Goal: Task Accomplishment & Management: Manage account settings

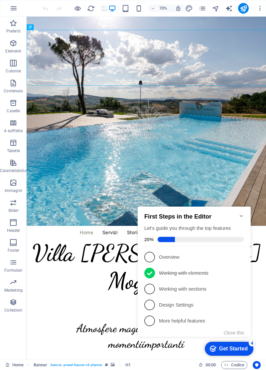
click at [174, 321] on nav "Home Servizi Storia Team Gallery Contact" at bounding box center [198, 325] width 326 height 8
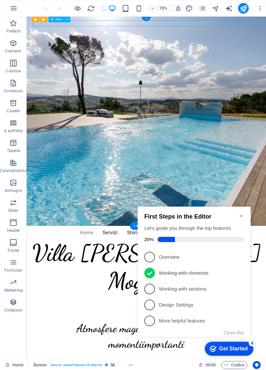
click at [176, 321] on nav "Home Servizi Storia Team Gallery Contact" at bounding box center [198, 325] width 326 height 8
click at [204, 9] on icon "pages" at bounding box center [202, 9] width 8 height 8
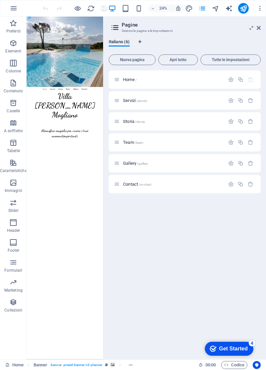
click at [129, 122] on span "Storia /storia" at bounding box center [134, 121] width 22 height 5
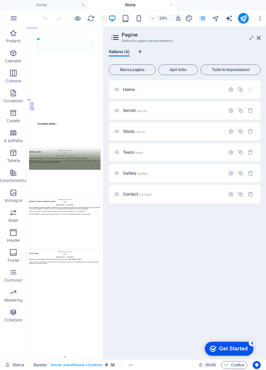
click at [165, 256] on div "Home / Servizi /servizi Storia /storia Team /team Gallery /gallery Contact /con…" at bounding box center [185, 217] width 152 height 274
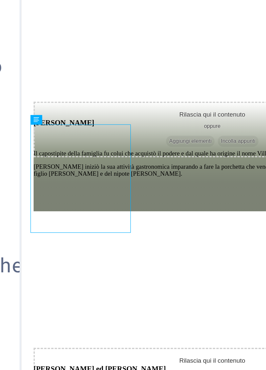
click at [108, 51] on div "Il capostipite della famiglia fu colui che acquistò il podere e dal quale ha or…" at bounding box center [183, 62] width 303 height 23
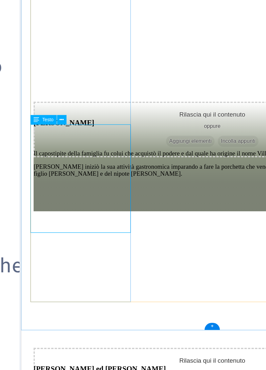
click at [110, 51] on div "Il capostipite della famiglia fu colui che acquistò il podere e dal quale ha or…" at bounding box center [183, 62] width 303 height 23
click at [36, 151] on button at bounding box center [35, 151] width 2 height 2
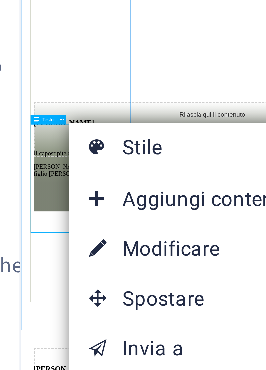
click at [59, 177] on link "⏎ Modificare" at bounding box center [60, 177] width 48 height 10
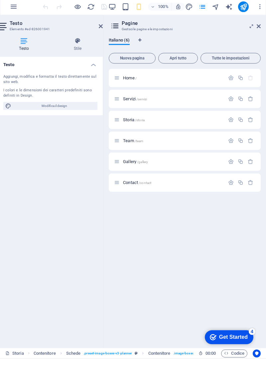
scroll to position [0, 41]
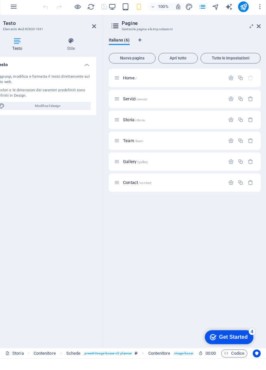
click at [17, 54] on icon at bounding box center [17, 52] width 52 height 7
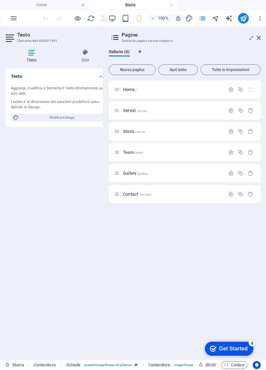
scroll to position [0, 23]
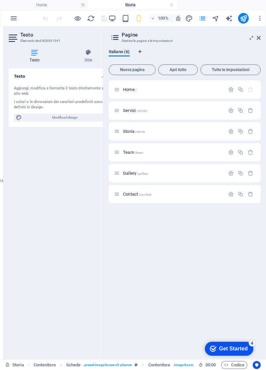
click at [72, 122] on span "Modifica il design" at bounding box center [65, 118] width 82 height 8
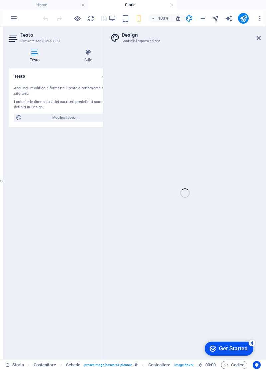
select select "px"
select select "300"
select select "px"
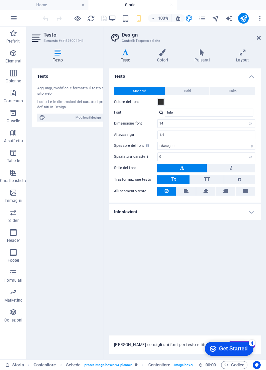
scroll to position [0, 0]
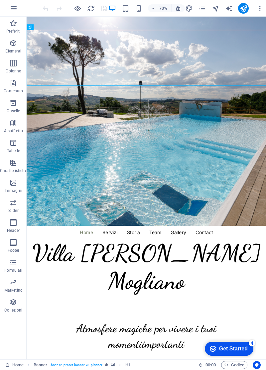
click at [203, 8] on icon "pages" at bounding box center [202, 9] width 8 height 8
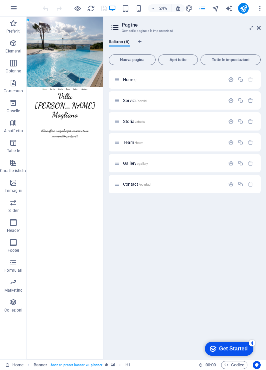
click at [124, 122] on span "Storia /storia" at bounding box center [134, 121] width 22 height 5
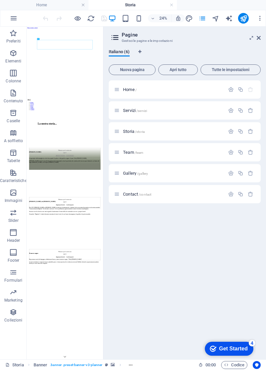
click at [257, 39] on icon at bounding box center [258, 37] width 4 height 5
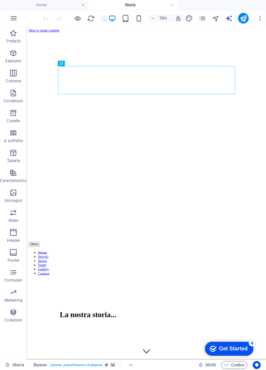
click at [265, 334] on div "Menu Home Servizi Storia Team Gallery Contact" at bounding box center [197, 358] width 336 height 48
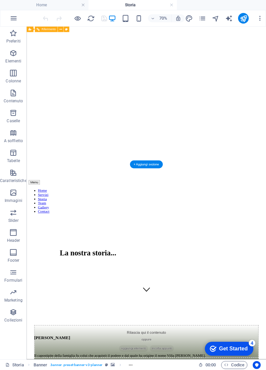
scroll to position [225, 0]
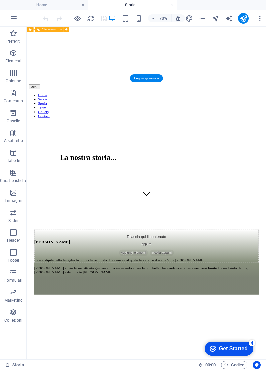
click at [81, 370] on div "Il capostipite della famiglia fu colui che acquistò il podere e dal quale ha or…" at bounding box center [197, 368] width 320 height 23
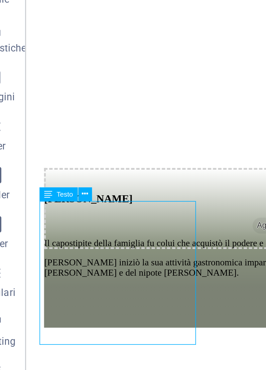
click at [52, 241] on icon at bounding box center [50, 240] width 3 height 5
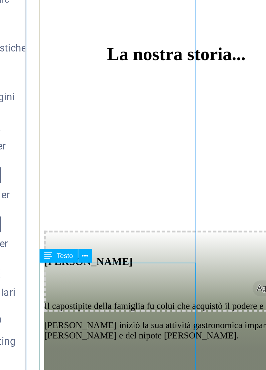
scroll to position [188, 0]
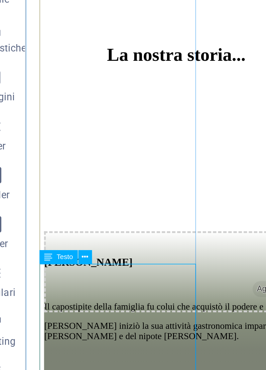
click at [52, 266] on button at bounding box center [51, 266] width 6 height 6
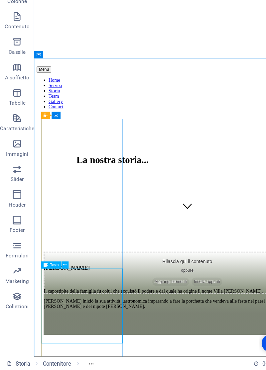
scroll to position [0, 0]
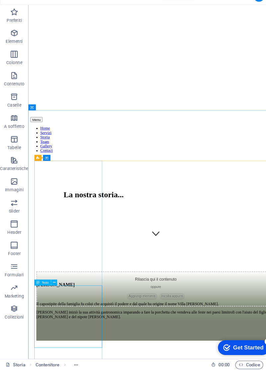
click at [51, 287] on icon at bounding box center [50, 287] width 3 height 5
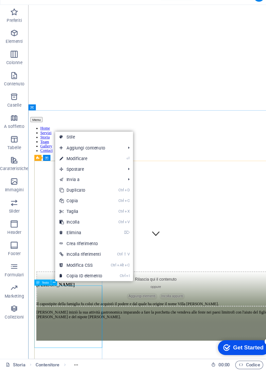
click at [74, 170] on link "⏎ Modificare" at bounding box center [76, 171] width 48 height 10
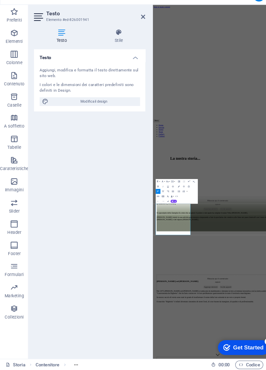
click at [112, 61] on h4 "Stile" at bounding box center [112, 56] width 50 height 14
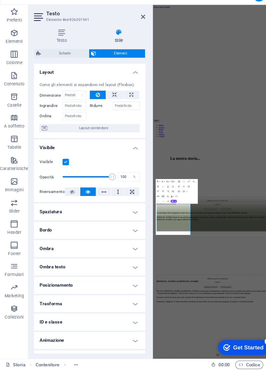
click at [60, 57] on h4 "Testo" at bounding box center [59, 56] width 55 height 14
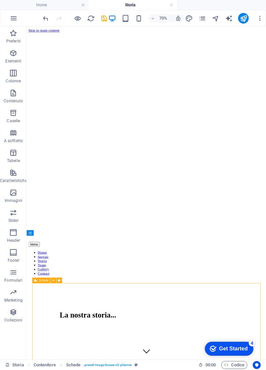
click at [210, 346] on nav "Home Servizi Storia Team Gallery Contact" at bounding box center [197, 364] width 336 height 36
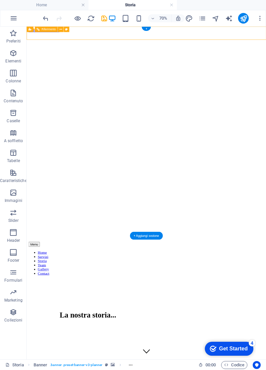
click at [204, 21] on icon "pages" at bounding box center [202, 19] width 8 height 8
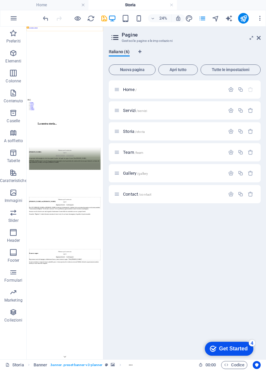
click at [133, 152] on span "Team /team" at bounding box center [133, 152] width 20 height 5
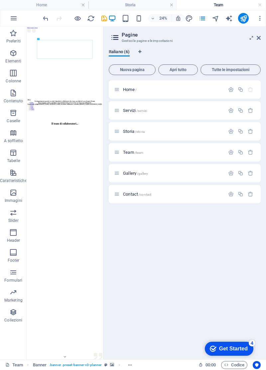
click at [257, 38] on icon at bounding box center [258, 37] width 4 height 5
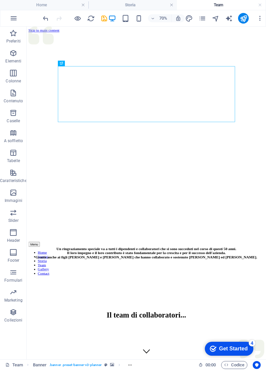
click at [77, 19] on icon "button" at bounding box center [78, 19] width 8 height 8
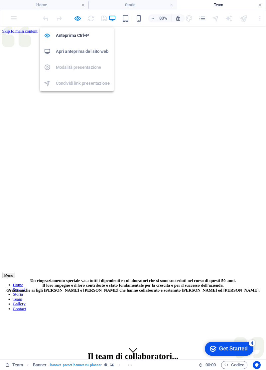
click at [199, 18] on icon "pages" at bounding box center [202, 19] width 8 height 8
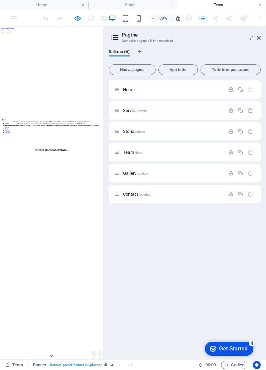
click at [77, 19] on icon "button" at bounding box center [78, 19] width 8 height 8
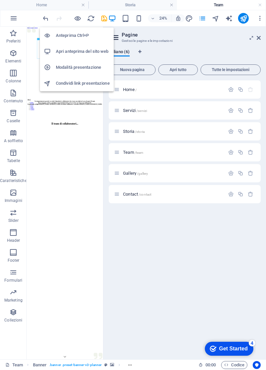
click at [76, 35] on h6 "Anteprima Ctrl+P" at bounding box center [83, 36] width 54 height 8
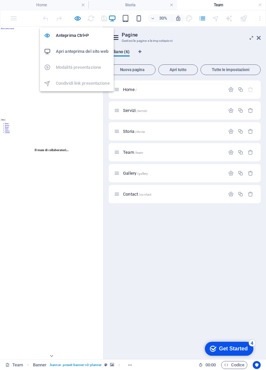
click at [251, 39] on icon at bounding box center [251, 37] width 0 height 5
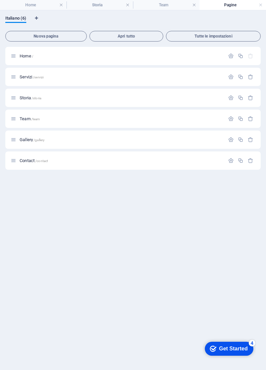
click at [169, 252] on div "Home / Servizi /servizi Storia /storia Team /team Gallery /gallery Contact /con…" at bounding box center [132, 206] width 255 height 318
click at [24, 56] on span "Home /" at bounding box center [27, 55] width 14 height 5
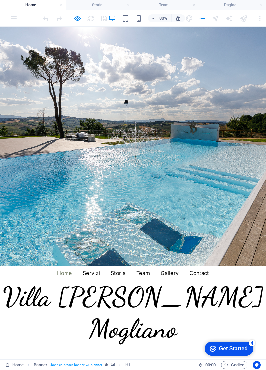
click at [79, 19] on icon "button" at bounding box center [78, 19] width 8 height 8
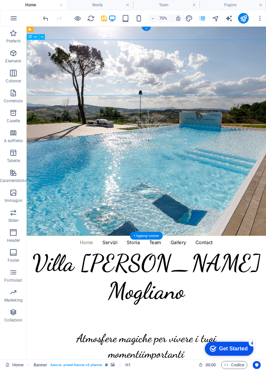
click at [15, 213] on icon "button" at bounding box center [13, 213] width 8 height 8
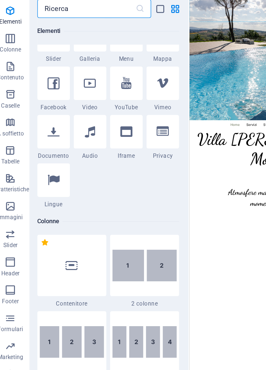
scroll to position [187, 0]
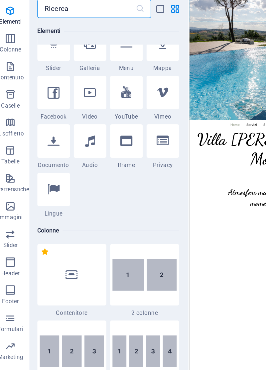
click at [73, 115] on icon at bounding box center [70, 111] width 9 height 9
select select "%"
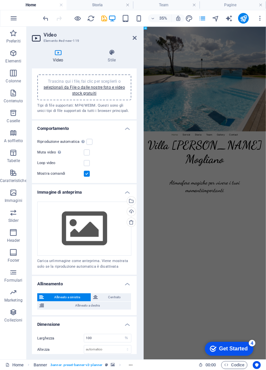
scroll to position [0, 0]
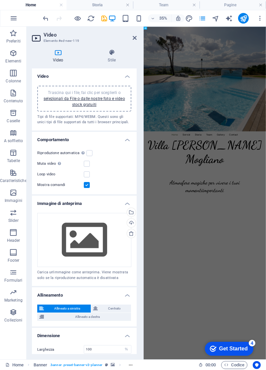
click at [80, 107] on link "selezionali da File o dalle nostre foto e video stock gratuiti" at bounding box center [84, 101] width 81 height 11
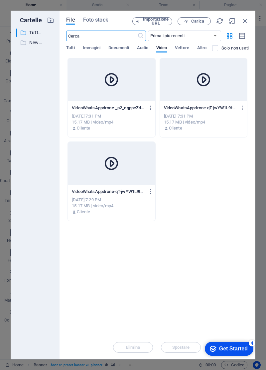
click at [113, 82] on icon at bounding box center [111, 80] width 16 height 16
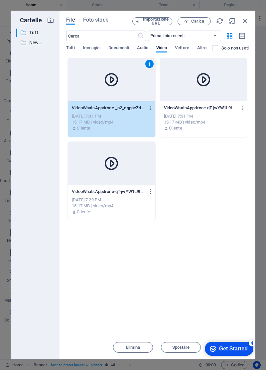
click at [113, 80] on icon at bounding box center [111, 80] width 16 height 16
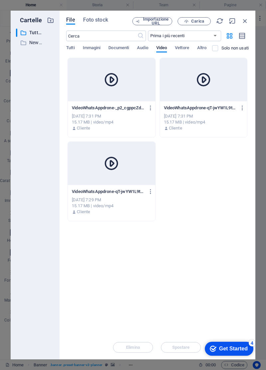
click at [103, 113] on div "VideoWhatsAppdrone-_p2_cgppcZdbk1bfIVdA1g.mp4 VideoWhatsAppdrone-_p2_cgppcZdbk1…" at bounding box center [111, 108] width 79 height 11
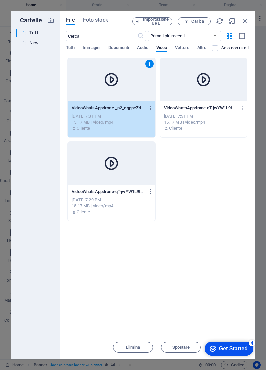
click at [177, 347] on span "Spostare" at bounding box center [181, 347] width 18 height 4
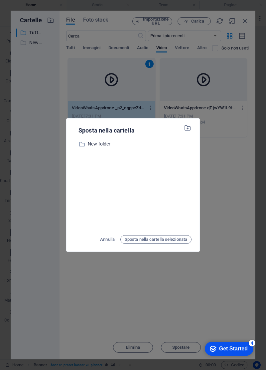
click at [159, 239] on span "Sposta nella cartella selezionata" at bounding box center [156, 239] width 62 height 8
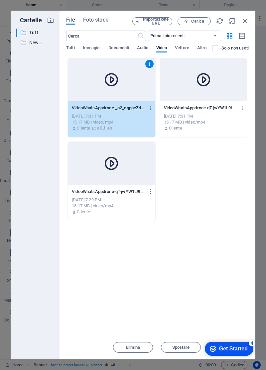
click at [201, 268] on div "Lascia i file qui per caricarli all'istante 1 VideoWhatsAppdrone-_p2_cgppcZdbk1…" at bounding box center [157, 197] width 182 height 278
click at [244, 20] on icon "button" at bounding box center [244, 20] width 7 height 7
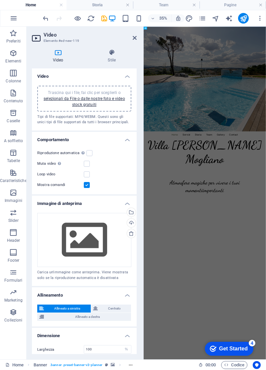
click at [133, 40] on icon at bounding box center [135, 37] width 4 height 5
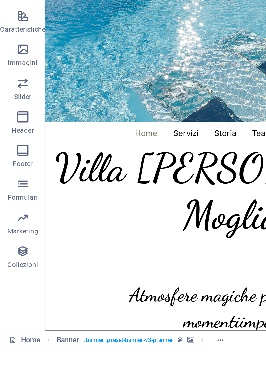
click at [17, 296] on icon "button" at bounding box center [13, 292] width 8 height 8
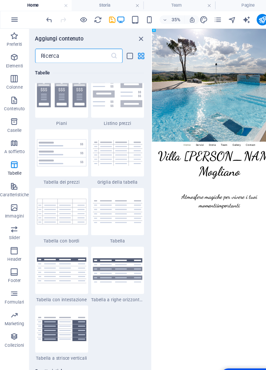
scroll to position [2277, 0]
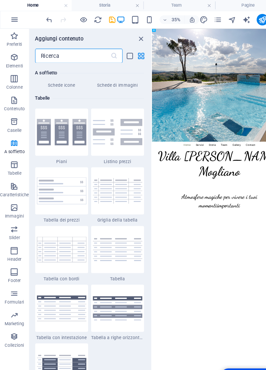
click at [14, 56] on icon "button" at bounding box center [13, 53] width 8 height 8
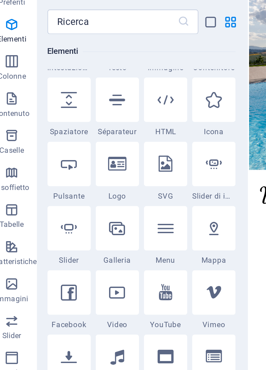
scroll to position [101, 0]
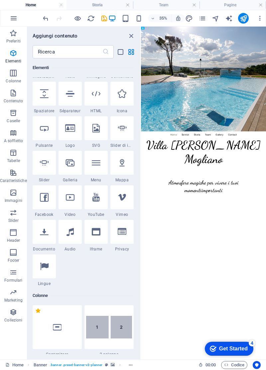
click at [257, 15] on icon "button" at bounding box center [259, 18] width 7 height 7
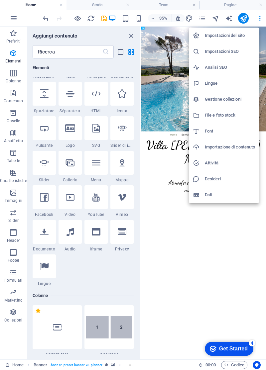
click at [222, 256] on div at bounding box center [133, 185] width 266 height 370
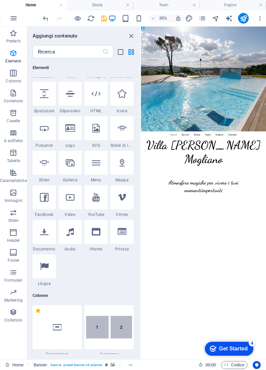
click at [130, 33] on icon "close panel" at bounding box center [131, 36] width 8 height 8
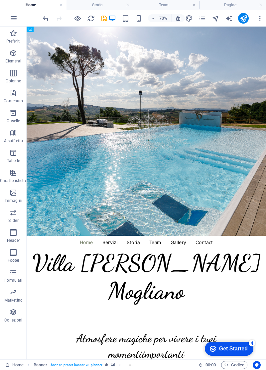
click at [258, 17] on icon "button" at bounding box center [259, 18] width 7 height 7
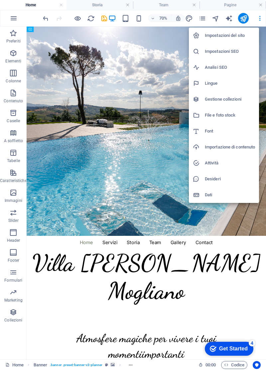
click at [223, 34] on h6 "Impostazioni del sito" at bounding box center [230, 36] width 50 height 8
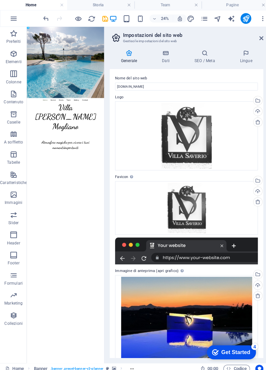
scroll to position [17, 0]
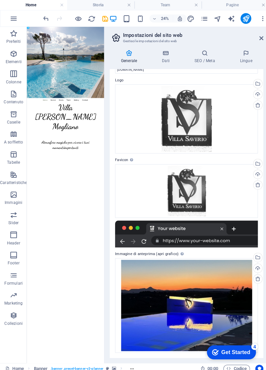
click at [166, 56] on h4 "Dati" at bounding box center [165, 56] width 32 height 14
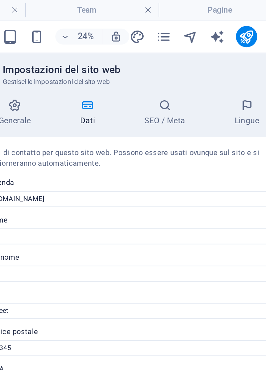
scroll to position [0, 0]
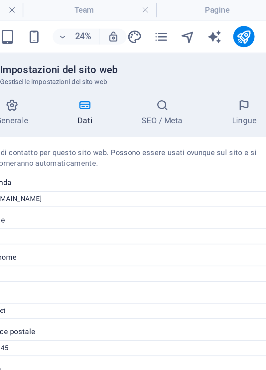
click at [206, 56] on h4 "SEO / Meta" at bounding box center [203, 56] width 45 height 14
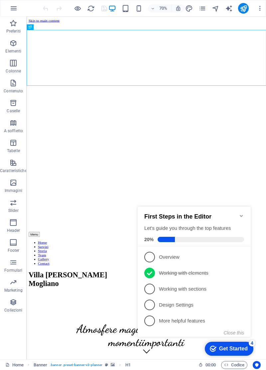
click at [258, 6] on icon "button" at bounding box center [259, 8] width 7 height 7
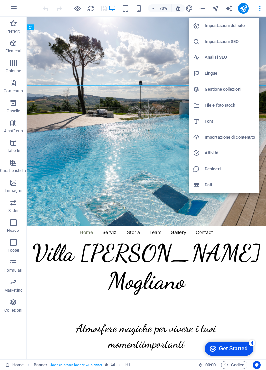
click at [236, 27] on h6 "Impostazioni del sito" at bounding box center [230, 26] width 50 height 8
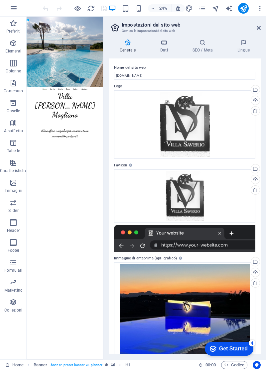
click at [163, 48] on h4 "Dati" at bounding box center [165, 46] width 32 height 14
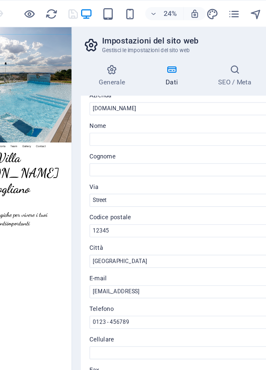
scroll to position [23, 0]
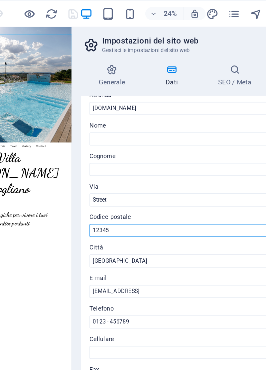
click at [149, 143] on input "12345" at bounding box center [184, 140] width 141 height 8
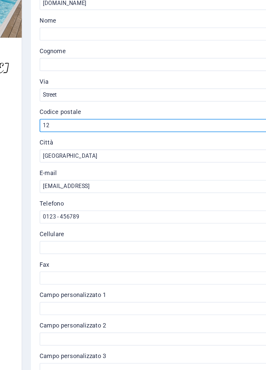
type input "1"
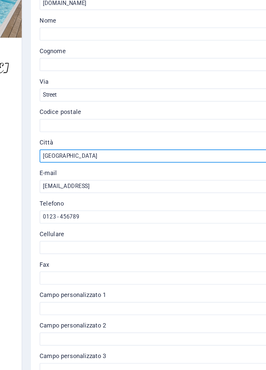
click at [159, 159] on input "[GEOGRAPHIC_DATA]" at bounding box center [184, 159] width 141 height 8
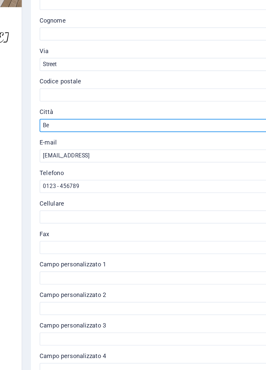
type input "B"
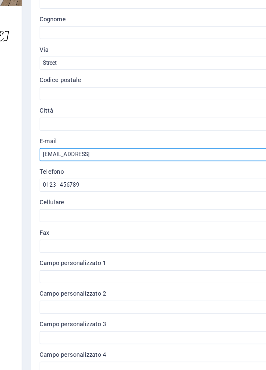
click at [210, 179] on input "[EMAIL_ADDRESS]" at bounding box center [184, 178] width 141 height 8
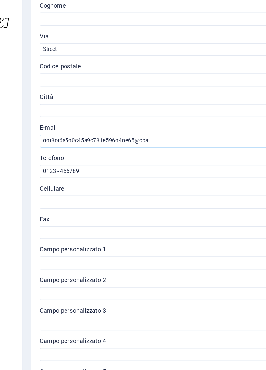
type input "ddf8bf6a5d0c45a9c781e596d4be65@cp"
type input "Info@villasaverio.it"
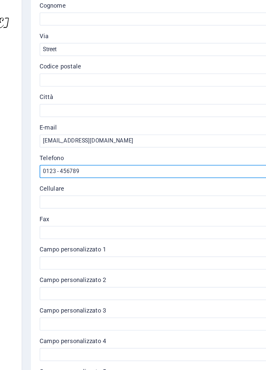
click at [172, 196] on input "0123 - 456789" at bounding box center [184, 196] width 141 height 8
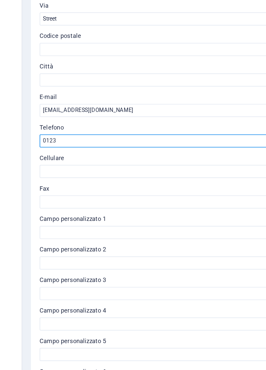
type input "012"
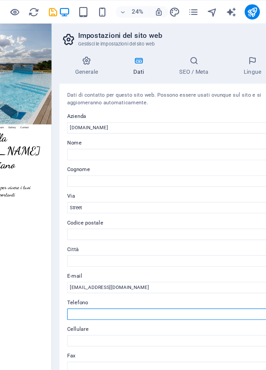
scroll to position [0, 0]
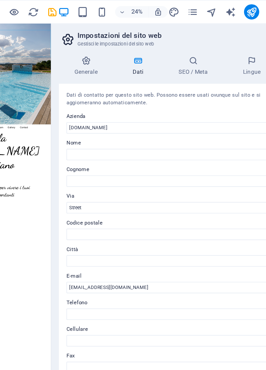
click at [104, 8] on icon "save" at bounding box center [104, 9] width 8 height 8
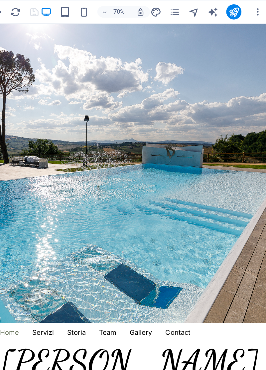
click at [260, 9] on icon "button" at bounding box center [259, 8] width 7 height 7
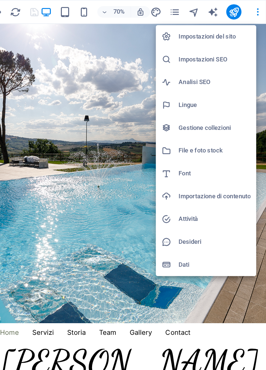
click at [234, 29] on h6 "Impostazioni del sito" at bounding box center [230, 26] width 50 height 8
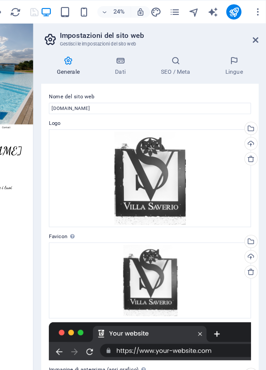
click at [200, 48] on h4 "SEO / Meta" at bounding box center [203, 46] width 45 height 14
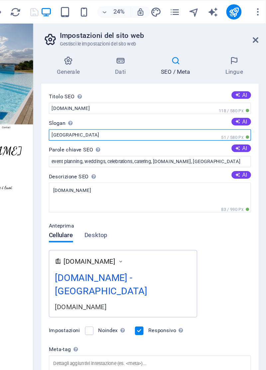
click at [173, 95] on input "[GEOGRAPHIC_DATA]" at bounding box center [184, 94] width 141 height 8
type input "B"
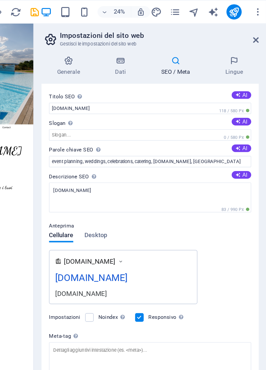
click at [129, 82] on div "Lo slogan del tuo sito." at bounding box center [148, 77] width 53 height 10
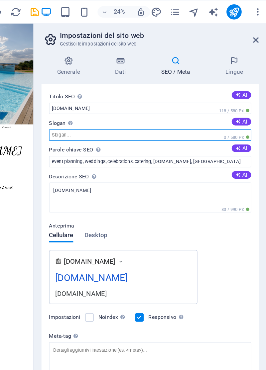
click at [129, 90] on input "Slogan Lo slogan del tuo sito. AI" at bounding box center [184, 94] width 141 height 8
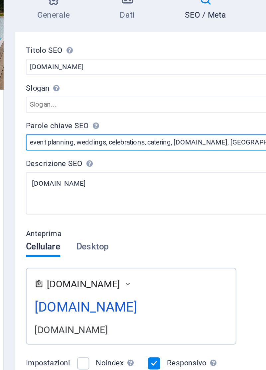
click at [222, 114] on input "event planning, weddings, celebrations, catering, [DOMAIN_NAME], [GEOGRAPHIC_DA…" at bounding box center [184, 113] width 141 height 8
click at [116, 113] on input "event planning, weddings, celebrations, catering, villasaverio.it," at bounding box center [184, 113] width 141 height 8
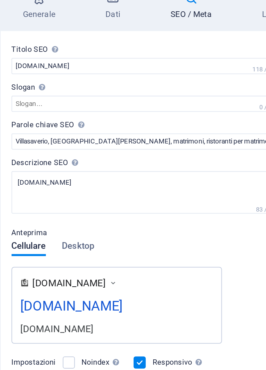
click at [147, 101] on div "Una lista di parole chiave separate da una virgola che rappresentano il tuo sit…" at bounding box center [167, 88] width 53 height 25
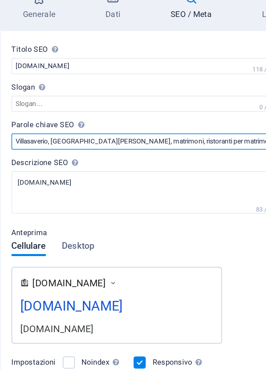
click at [147, 109] on input "Villasaverio, villa saverio, matrimoni, ristoranti per matrimoni, location per …" at bounding box center [184, 113] width 141 height 8
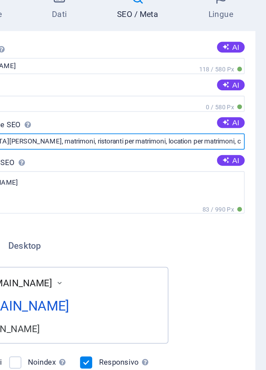
scroll to position [0, 28]
type input "Villasaverio, villa saverio, matrimoni, ristoranti per matrimoni, location per …"
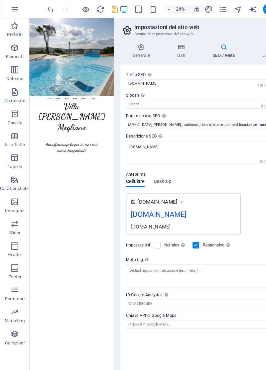
click at [102, 8] on icon "save" at bounding box center [104, 9] width 8 height 8
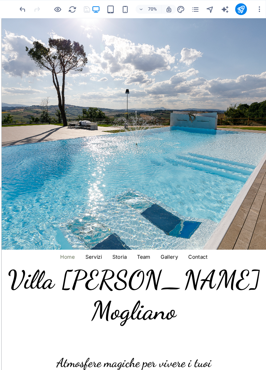
click at [257, 7] on icon "button" at bounding box center [259, 8] width 7 height 7
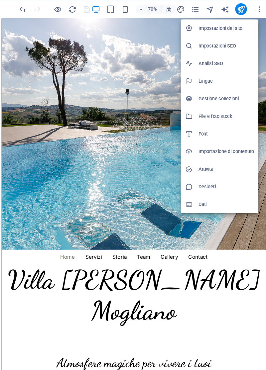
click at [224, 26] on h6 "Impostazioni del sito" at bounding box center [230, 26] width 50 height 8
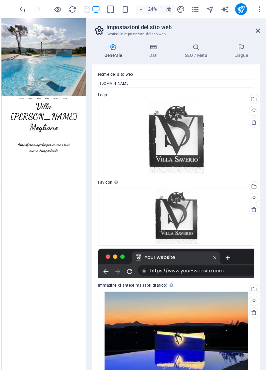
click at [203, 48] on h4 "SEO / Meta" at bounding box center [203, 46] width 45 height 14
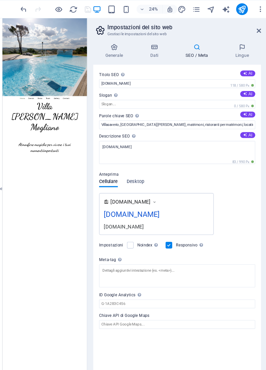
click at [250, 104] on button "AI" at bounding box center [248, 103] width 14 height 5
type input "Villa Saverio, Mogliano, atmosfere magiche, eventi speciali, location matrimoni…"
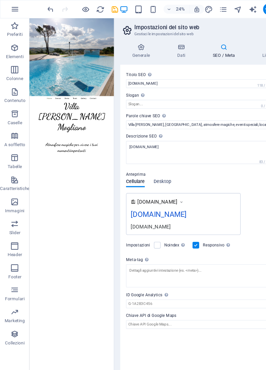
scroll to position [0, 9]
click at [12, 7] on icon "button" at bounding box center [14, 8] width 8 height 8
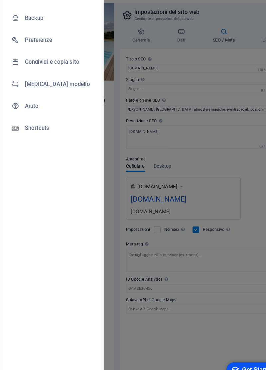
scroll to position [0, 0]
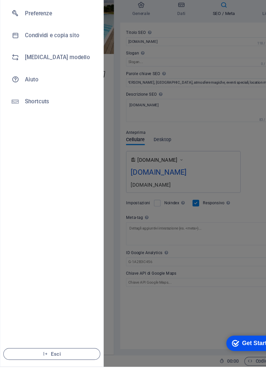
click at [56, 361] on span "Esci" at bounding box center [47, 358] width 76 height 5
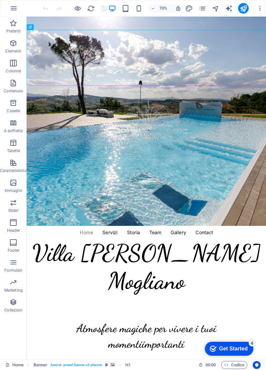
click at [256, 9] on button "Di più" at bounding box center [265, 8] width 22 height 11
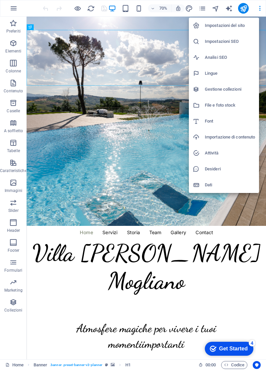
click at [220, 25] on h6 "Impostazioni del sito" at bounding box center [230, 26] width 50 height 8
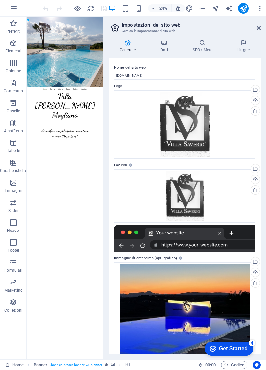
click at [198, 45] on icon at bounding box center [202, 42] width 42 height 7
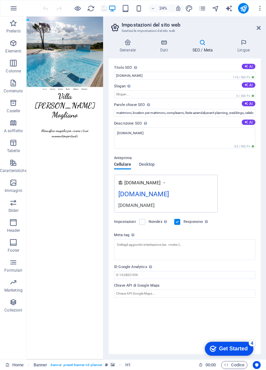
scroll to position [0, 121]
click at [199, 7] on icon "pages" at bounding box center [202, 9] width 8 height 8
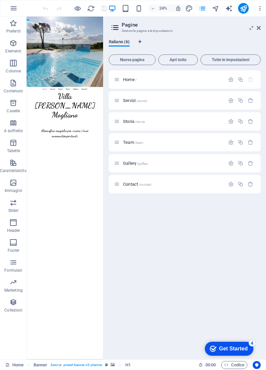
click at [130, 122] on span "Storia /storia" at bounding box center [134, 121] width 22 height 5
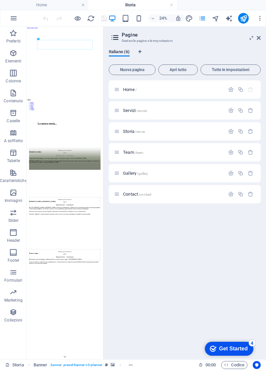
scroll to position [0, 0]
click at [258, 37] on icon at bounding box center [258, 37] width 4 height 5
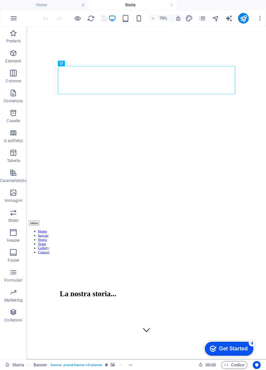
scroll to position [225, 0]
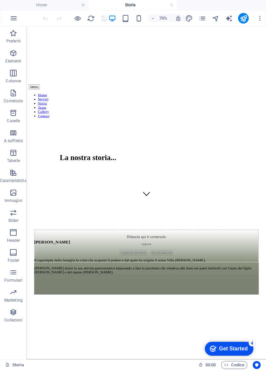
click at [85, 370] on div "Il capostipite della famiglia fu colui che acquistò il podere e dal quale ha or…" at bounding box center [197, 368] width 320 height 23
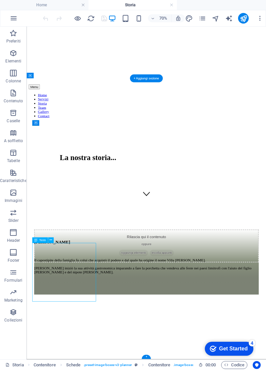
click at [51, 240] on icon at bounding box center [50, 240] width 3 height 5
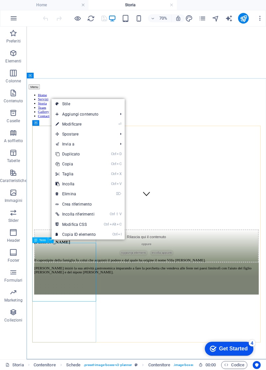
click at [76, 125] on link "⏎ Modificare" at bounding box center [75, 124] width 48 height 10
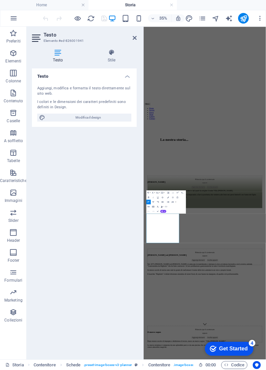
scroll to position [0, 0]
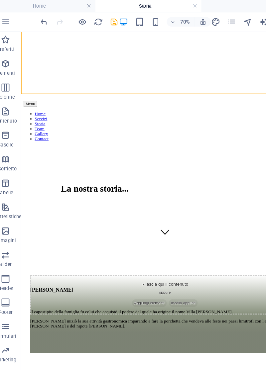
click at [103, 17] on icon "save" at bounding box center [104, 19] width 8 height 8
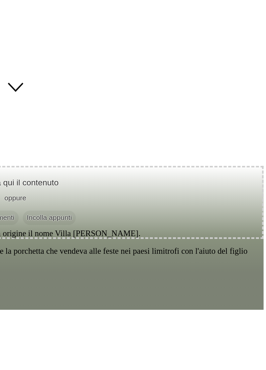
scroll to position [0, 0]
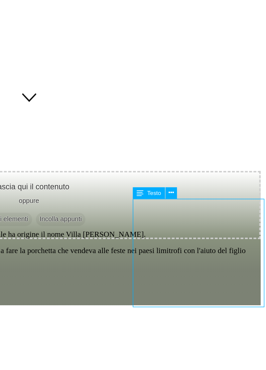
click at [216, 241] on icon at bounding box center [215, 240] width 3 height 5
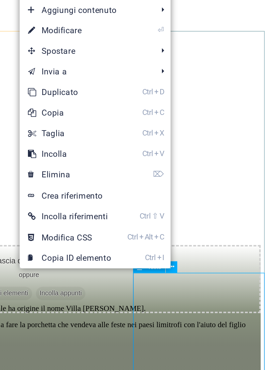
click at [169, 127] on link "⏎ Modificare" at bounding box center [166, 126] width 48 height 10
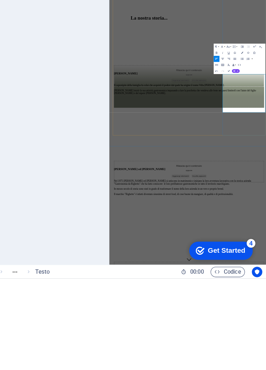
click at [118, 257] on div "Testo Aggiungi, modifica e formatta il testo direttamente sul sito web. I color…" at bounding box center [84, 211] width 105 height 286
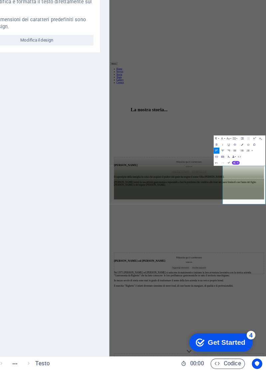
click at [116, 227] on div "Testo Aggiungi, modifica e formatta il testo direttamente sul sito web. I color…" at bounding box center [84, 211] width 105 height 286
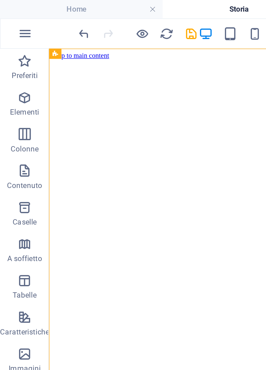
click at [104, 17] on icon "save" at bounding box center [104, 19] width 8 height 8
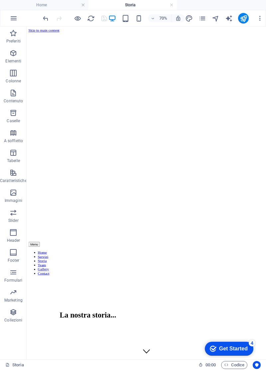
click at [201, 19] on icon "pages" at bounding box center [202, 19] width 8 height 8
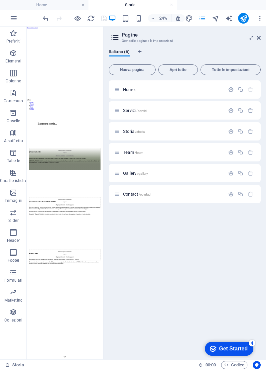
click at [130, 194] on span "Contact /contact" at bounding box center [137, 194] width 28 height 5
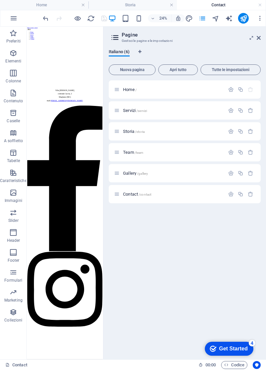
click at [132, 173] on span "Gallery /gallery" at bounding box center [135, 173] width 25 height 5
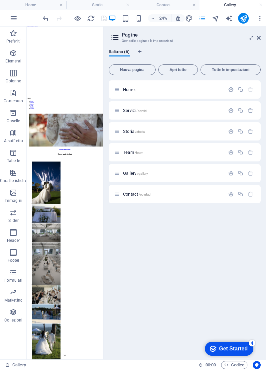
click at [244, 17] on icon "publish" at bounding box center [243, 19] width 8 height 8
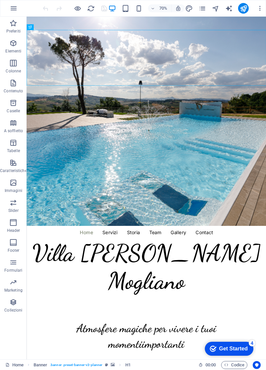
click at [255, 7] on button "Di più" at bounding box center [265, 8] width 22 height 11
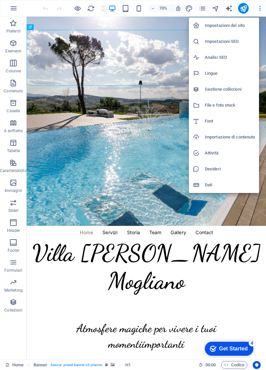
click at [229, 26] on h6 "Impostazioni del sito" at bounding box center [230, 26] width 50 height 8
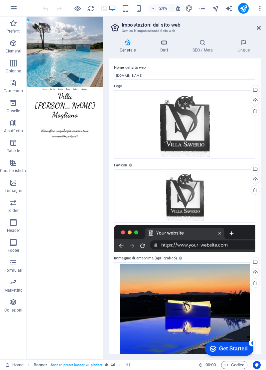
click at [202, 45] on icon at bounding box center [202, 42] width 42 height 7
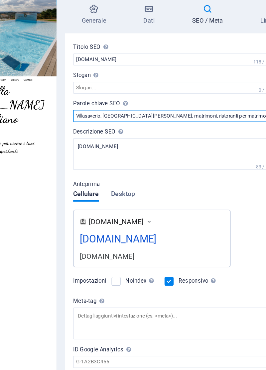
click at [168, 114] on input "Villasaverio, villa saverio, matrimoni, ristoranti per matrimoni, location per …" at bounding box center [184, 113] width 141 height 8
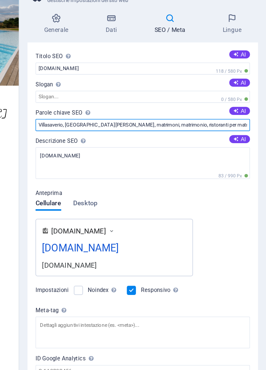
click at [224, 115] on input "Villasaverio, villa saverio, matrimoni, matrimonio, ristoranti per matrimoni, l…" at bounding box center [184, 113] width 141 height 8
type input "Villasaverio, [PERSON_NAME], matrimoni, matrimonio, ristoranti per matrimoni, r…"
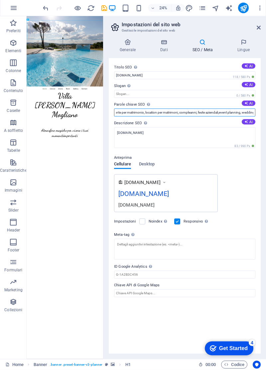
scroll to position [0, 157]
click at [100, 10] on icon "save" at bounding box center [104, 9] width 8 height 8
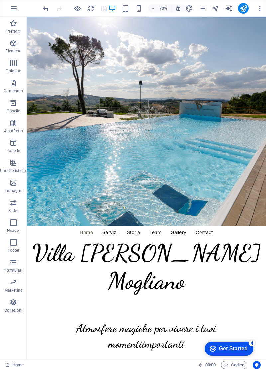
click at [242, 7] on icon "publish" at bounding box center [243, 9] width 8 height 8
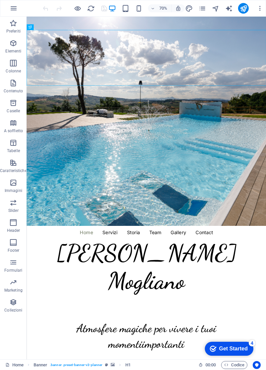
click at [257, 7] on icon "button" at bounding box center [259, 8] width 7 height 7
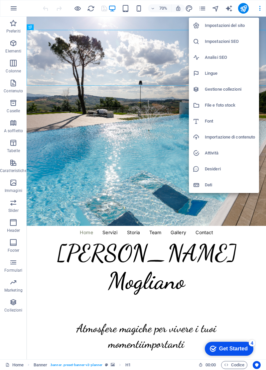
click at [230, 26] on h6 "Impostazioni del sito" at bounding box center [230, 26] width 50 height 8
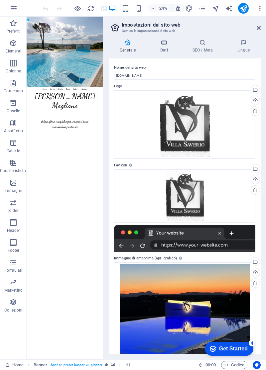
click at [203, 45] on icon at bounding box center [202, 42] width 42 height 7
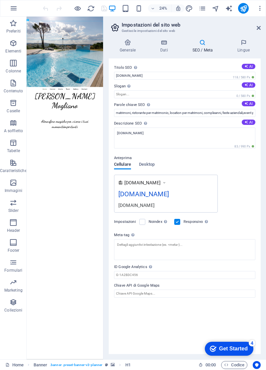
scroll to position [0, 100]
